Goal: Transaction & Acquisition: Obtain resource

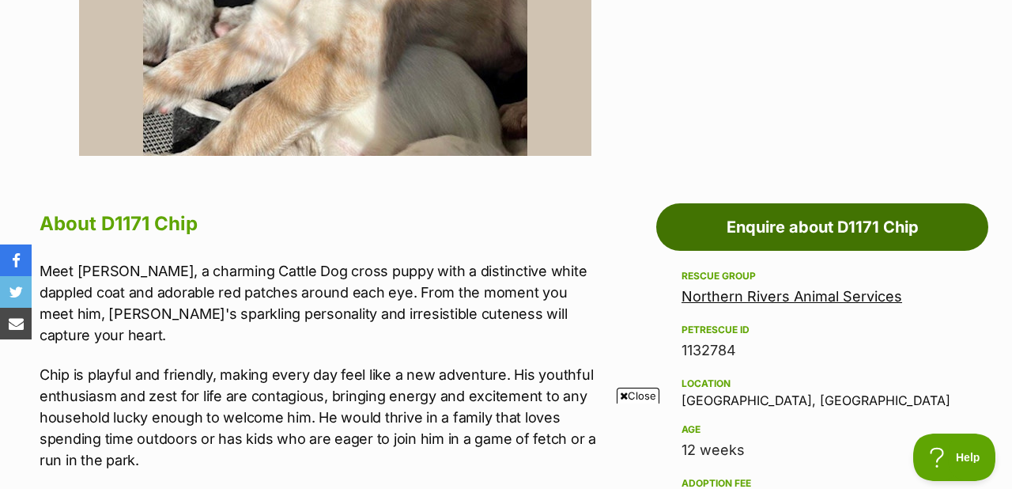
scroll to position [686, 0]
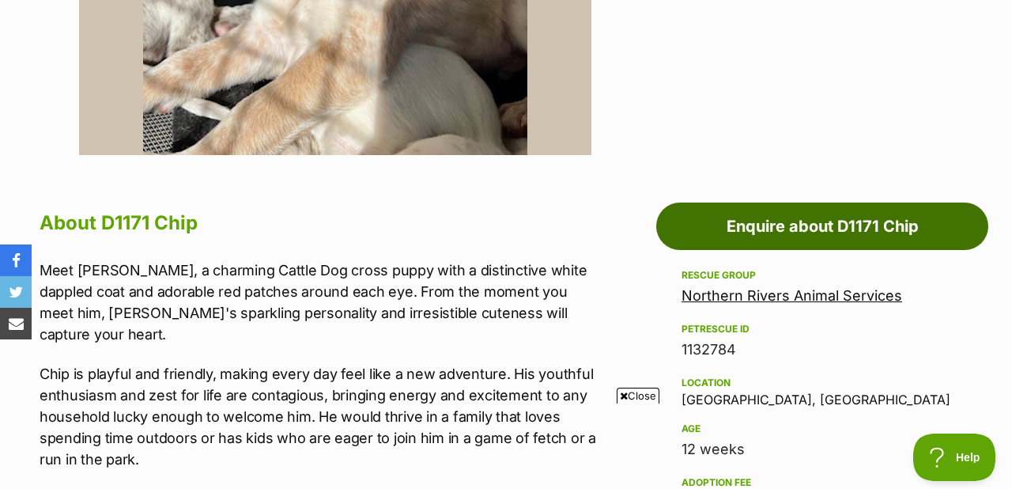
click at [736, 222] on link "Enquire about D1171 Chip" at bounding box center [822, 225] width 332 height 47
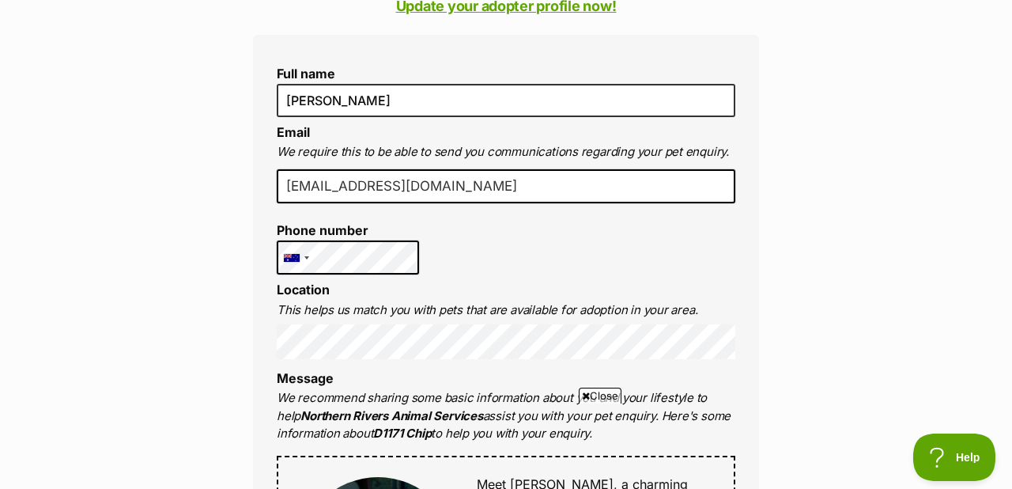
click at [291, 239] on li "Phone number United States +1 United Kingdom +44 Afghanistan (‫افغانستان‬‎) +93…" at bounding box center [348, 248] width 142 height 51
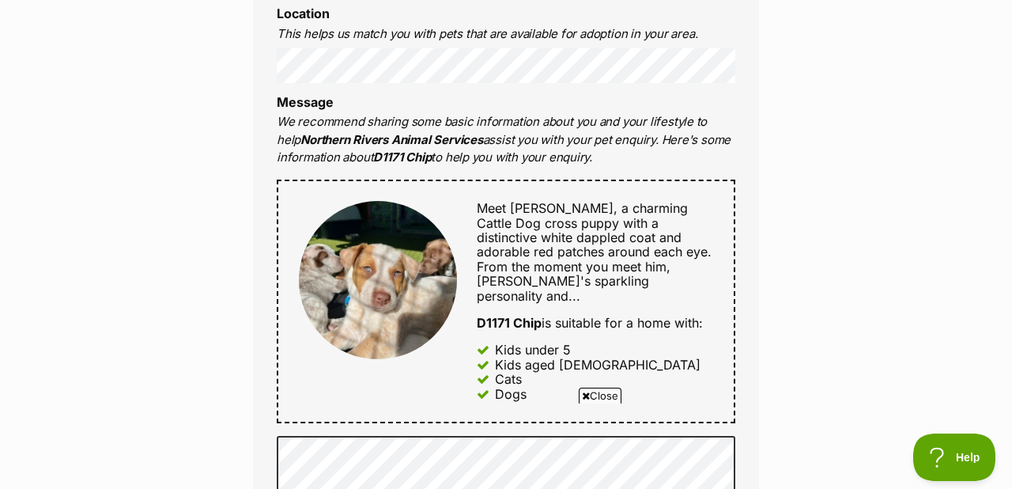
scroll to position [683, 0]
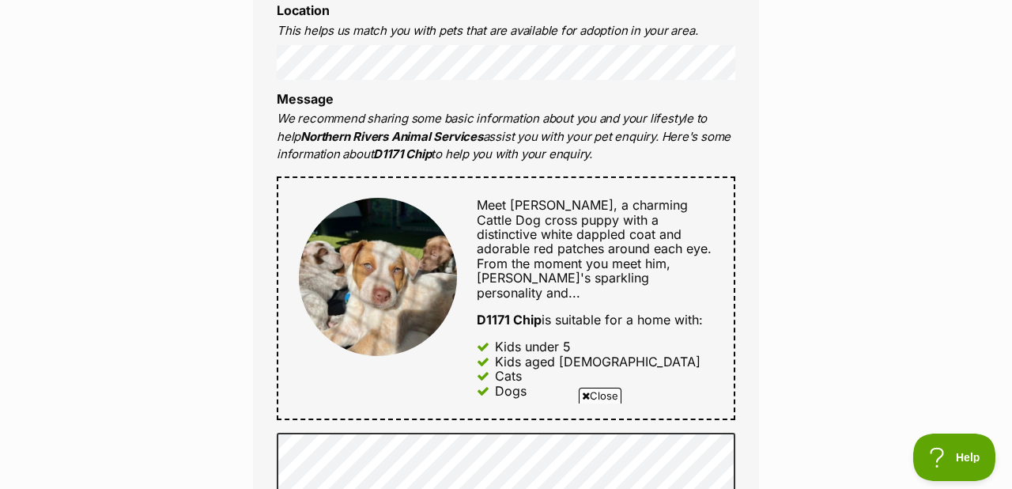
click at [217, 123] on div "Enquire about D1171 Chip Want to increase your chances of a successful enquiry?…" at bounding box center [506, 368] width 1012 height 1814
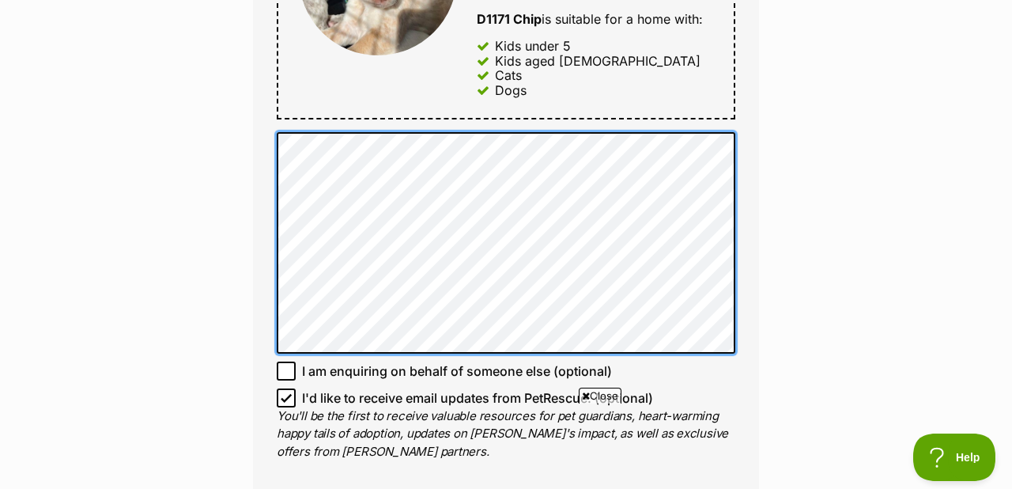
scroll to position [0, 0]
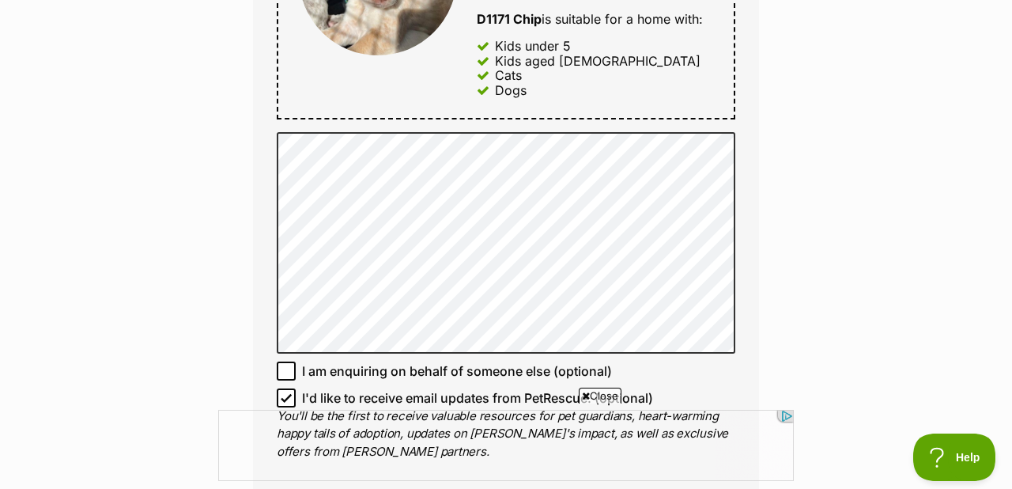
click at [240, 356] on div "Enquire about D1171 Chip Want to increase your chances of a successful enquiry?…" at bounding box center [505, 68] width 553 height 1814
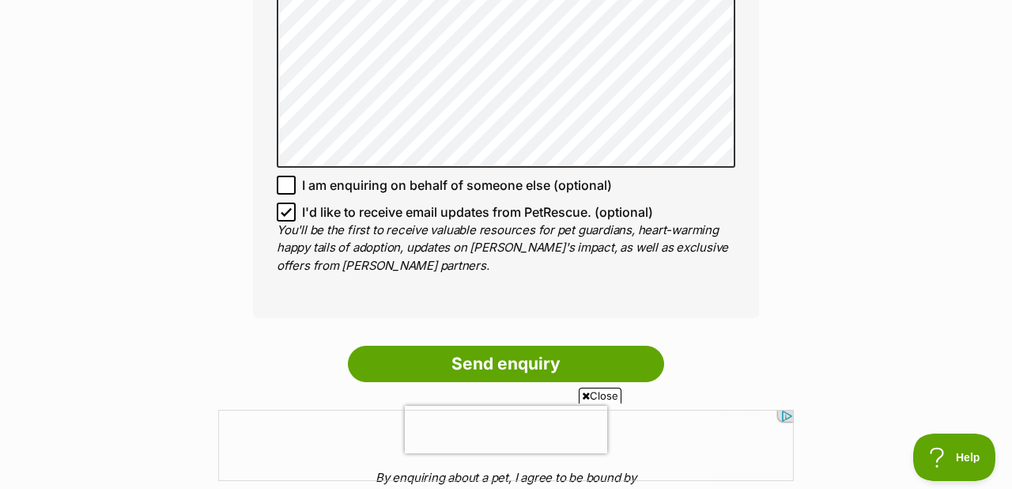
scroll to position [1173, 0]
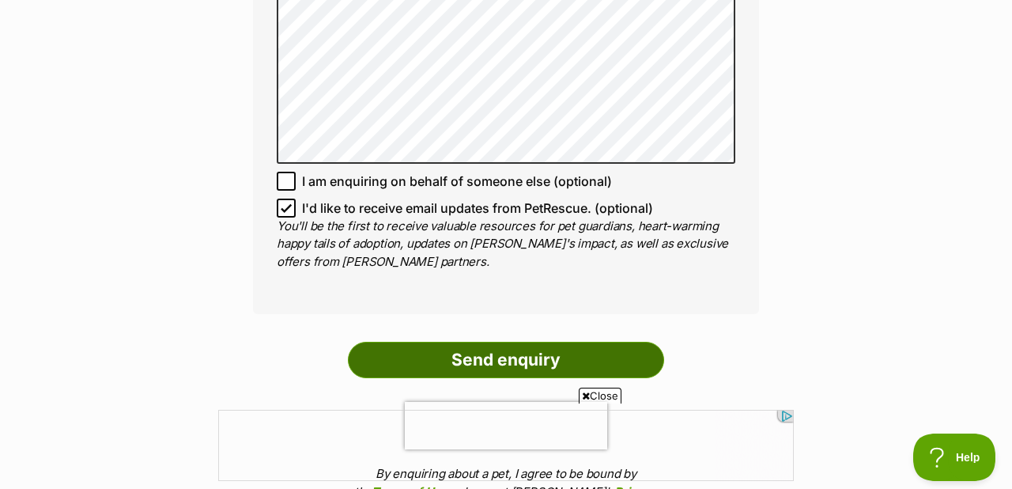
click at [507, 351] on input "Send enquiry" at bounding box center [506, 359] width 316 height 36
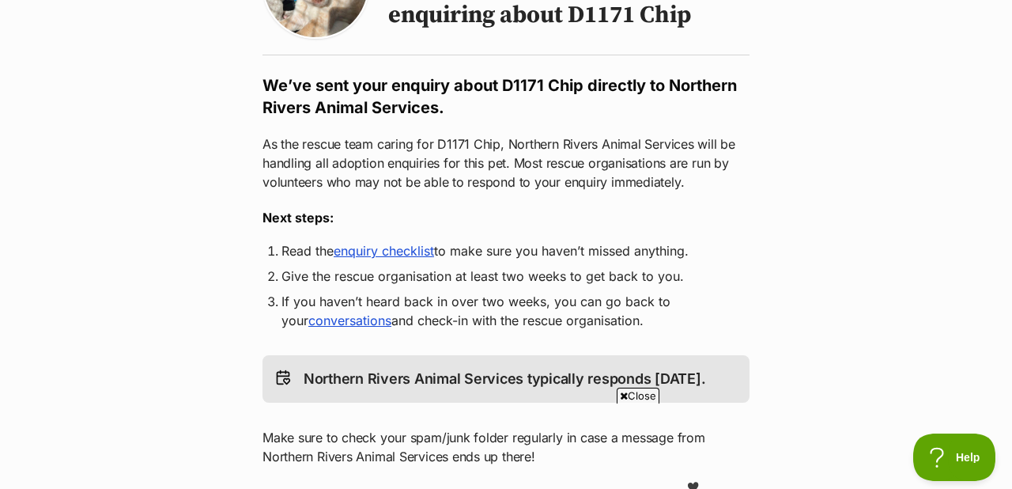
scroll to position [216, 0]
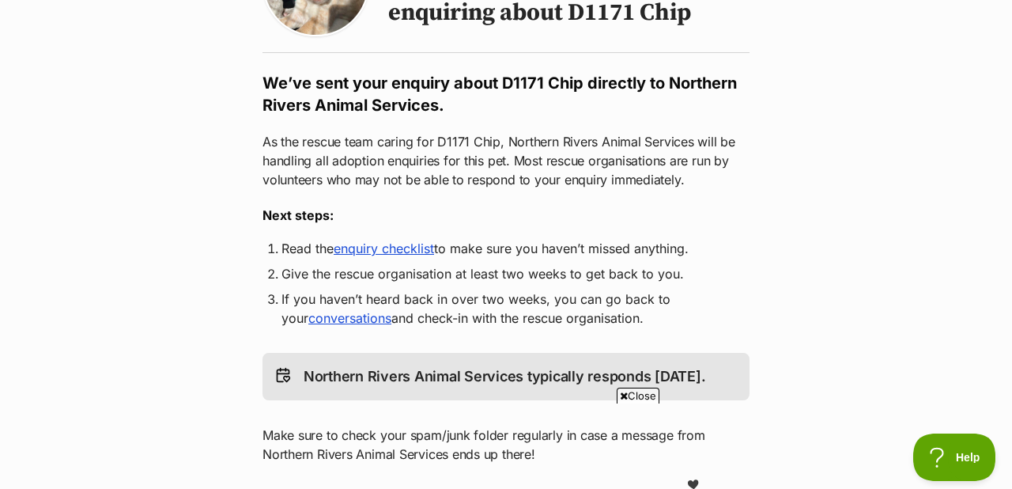
click at [383, 250] on link "enquiry checklist" at bounding box center [384, 248] width 100 height 16
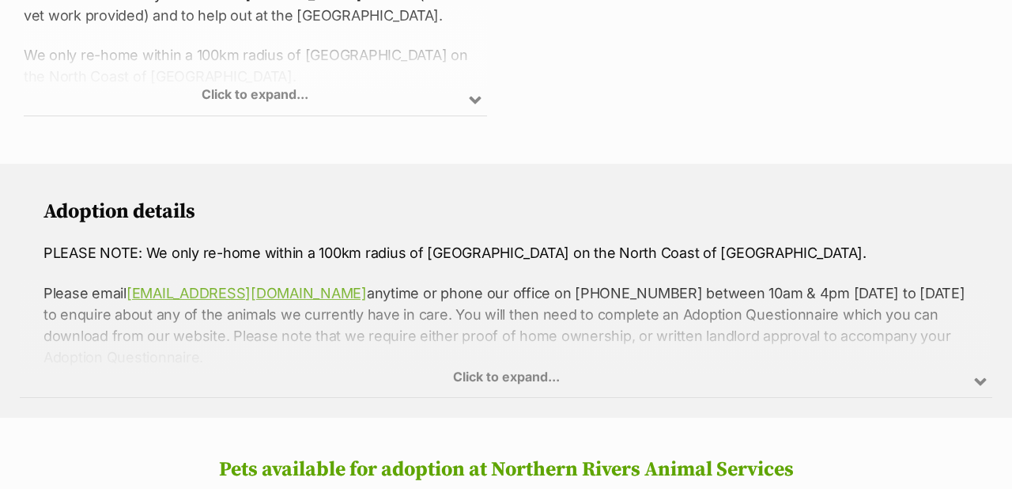
scroll to position [1037, 0]
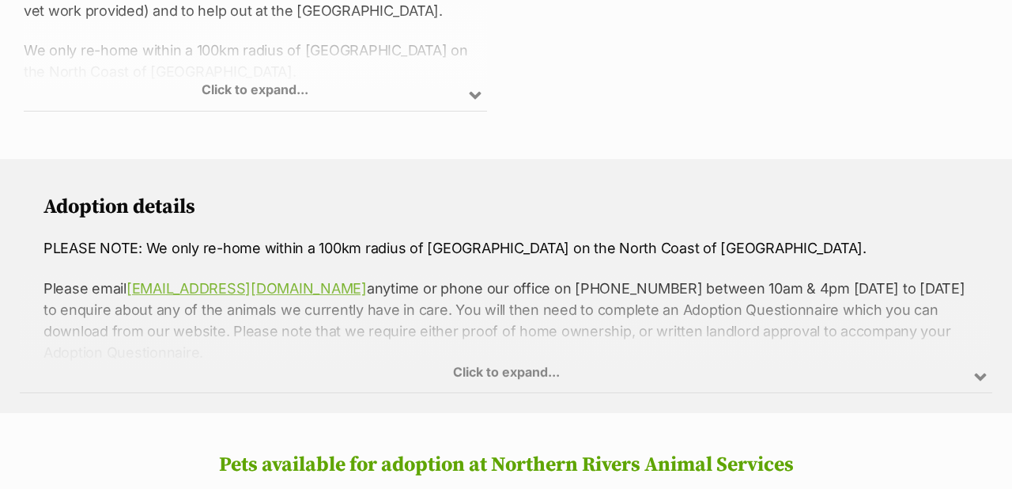
click at [538, 350] on div "Click to expand..." at bounding box center [506, 331] width 972 height 123
click at [523, 349] on div "Click to expand..." at bounding box center [506, 331] width 972 height 123
click at [976, 356] on div "Click to expand..." at bounding box center [506, 331] width 972 height 123
click at [979, 353] on div "Click to expand..." at bounding box center [506, 331] width 972 height 123
click at [764, 299] on div "Click to expand..." at bounding box center [506, 331] width 972 height 123
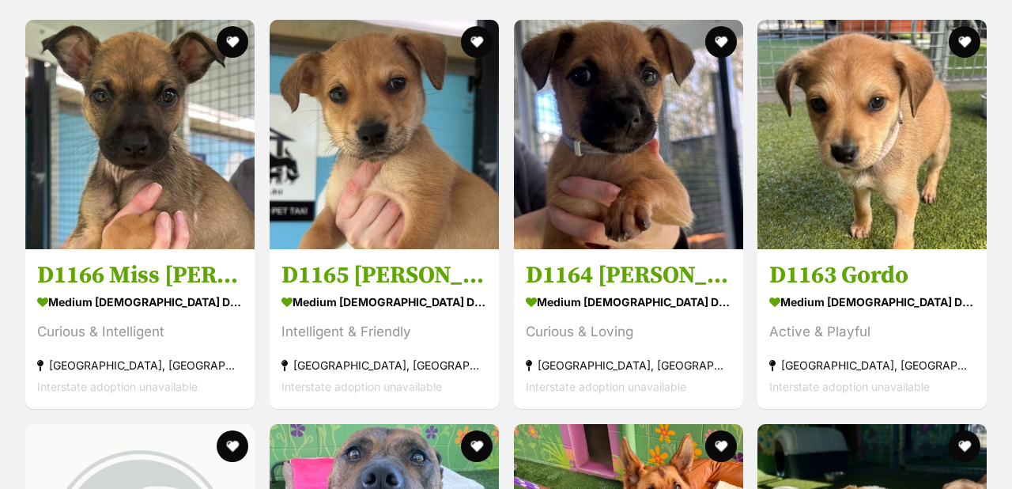
scroll to position [1005, 0]
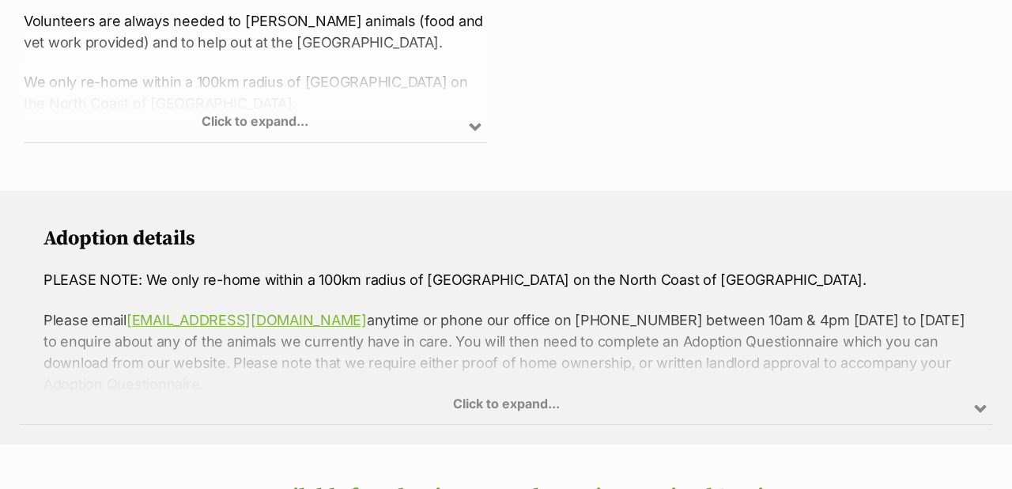
click at [496, 385] on div "Click to expand..." at bounding box center [506, 362] width 972 height 123
click at [473, 383] on div "Click to expand..." at bounding box center [506, 362] width 972 height 123
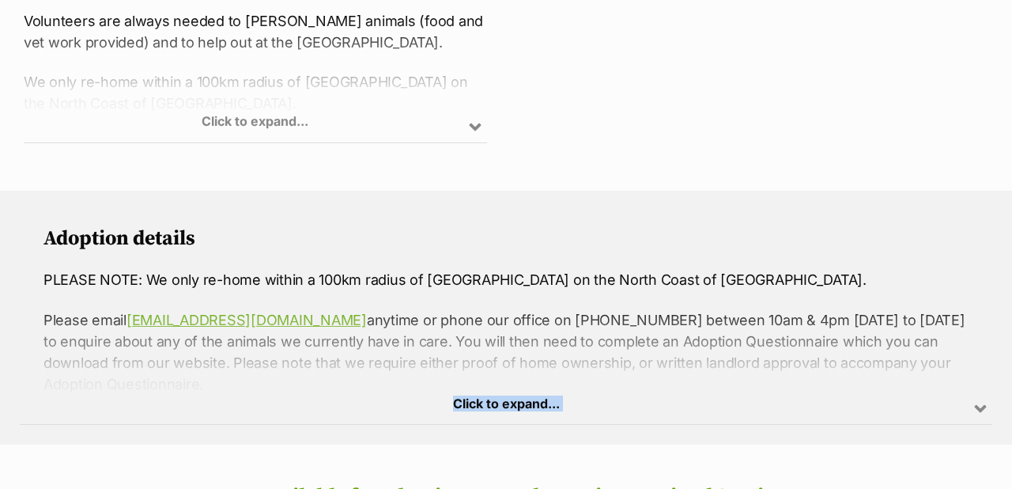
click at [491, 301] on div "Click to expand..." at bounding box center [506, 362] width 972 height 123
click at [485, 367] on div "Click to expand..." at bounding box center [506, 362] width 972 height 123
click at [483, 376] on div "Click to expand..." at bounding box center [506, 362] width 972 height 123
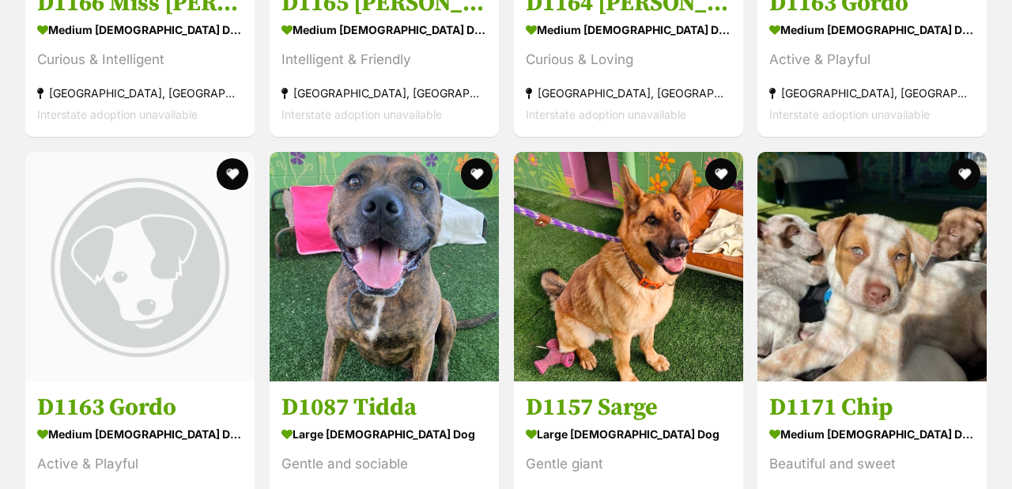
scroll to position [1951, 0]
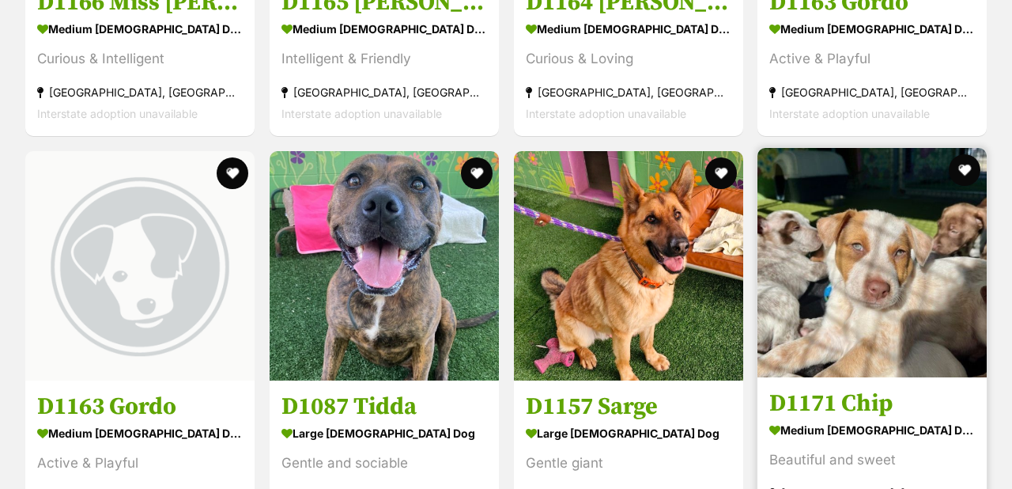
click at [833, 326] on img at bounding box center [871, 262] width 229 height 229
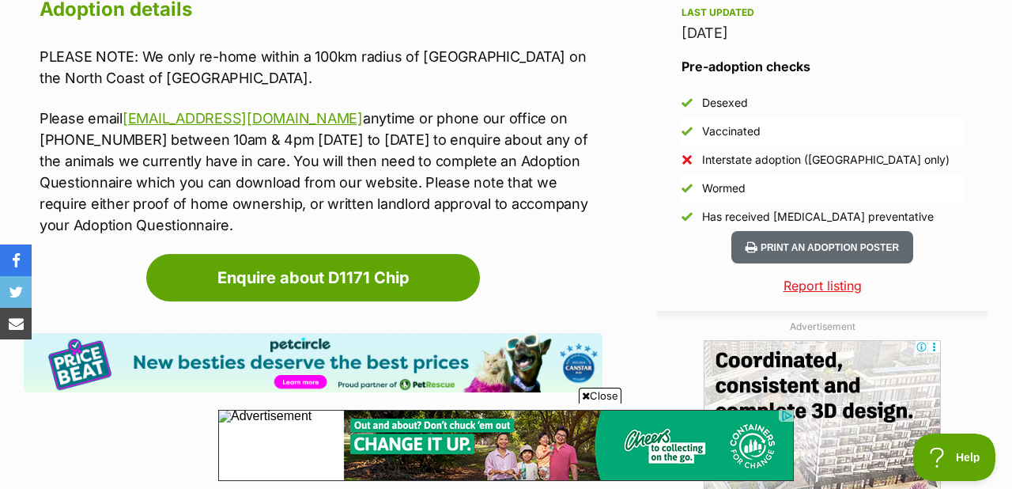
scroll to position [1390, 0]
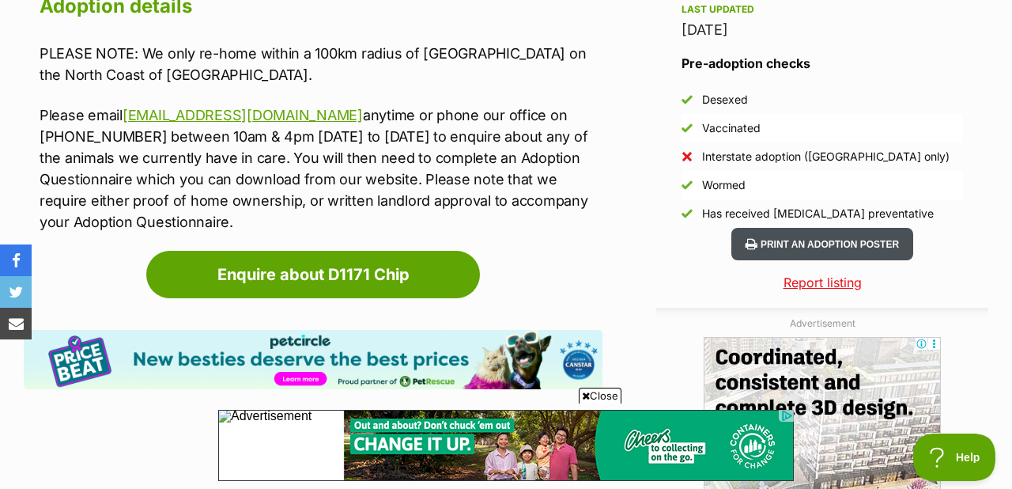
click at [843, 247] on button "Print an adoption poster" at bounding box center [822, 244] width 182 height 32
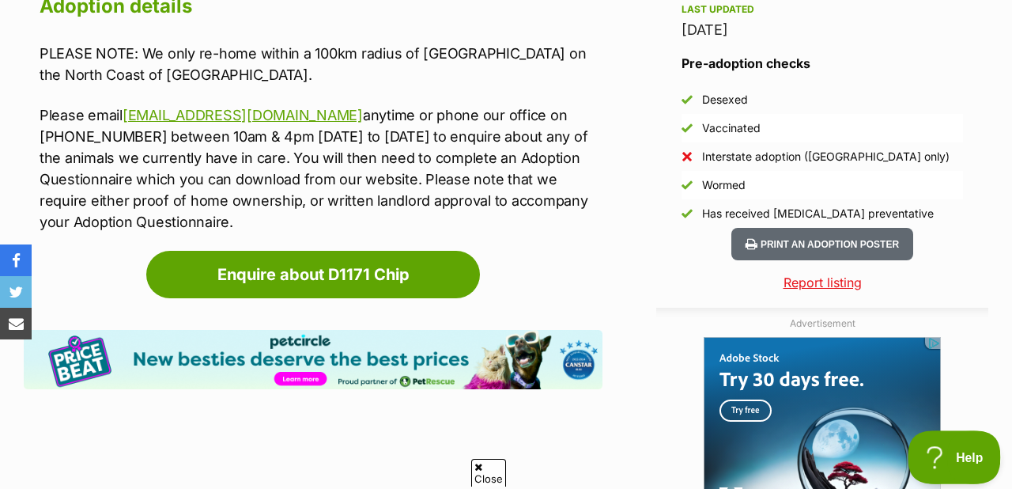
scroll to position [0, 0]
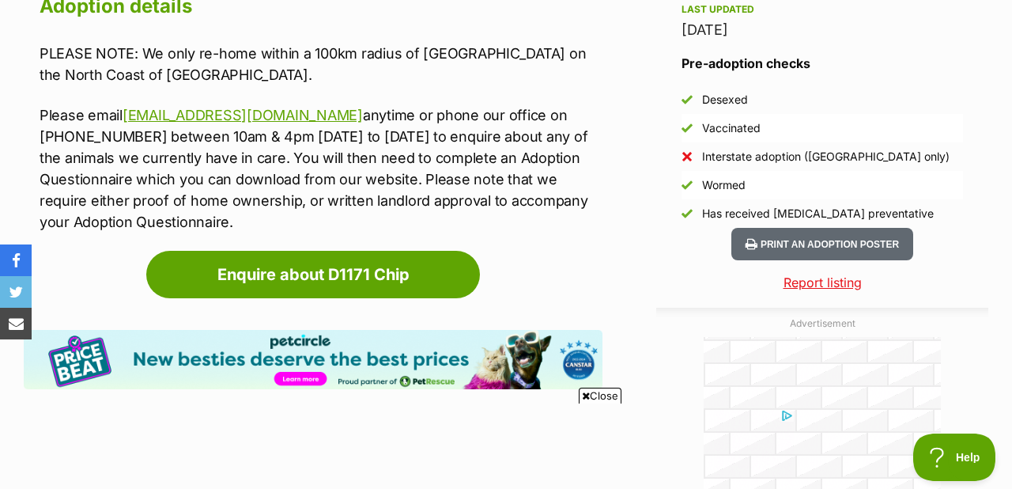
click at [907, 405] on div at bounding box center [822, 435] width 237 height 198
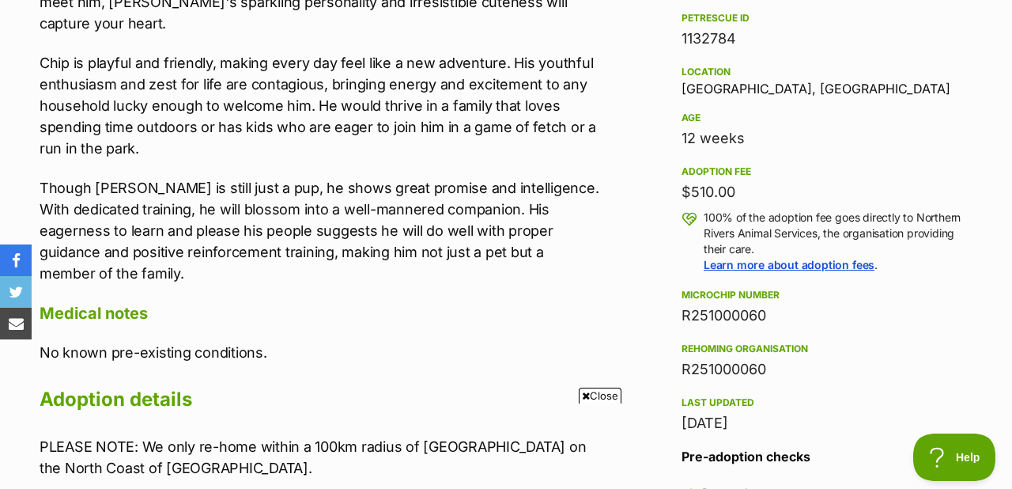
scroll to position [996, 0]
